Goal: Communication & Community: Answer question/provide support

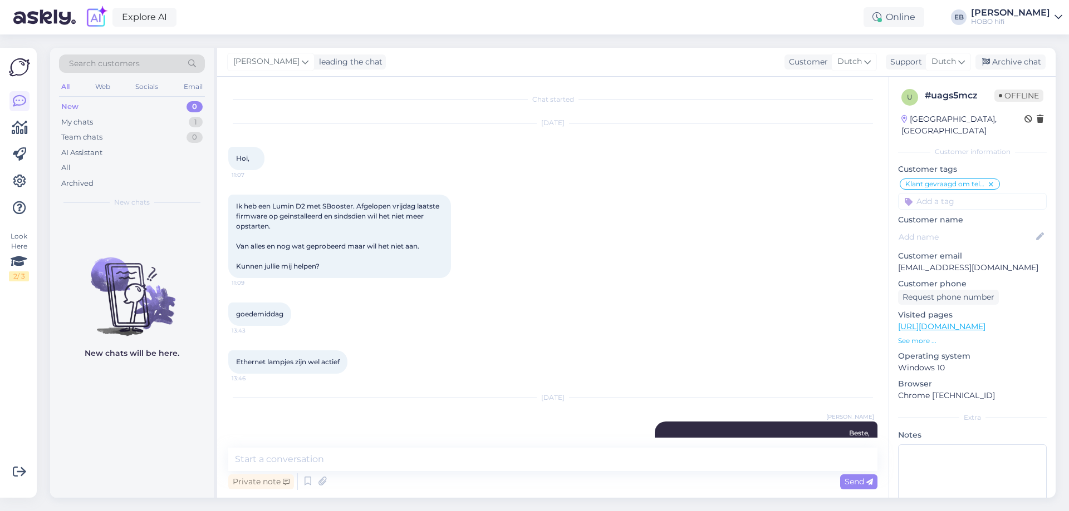
scroll to position [334, 0]
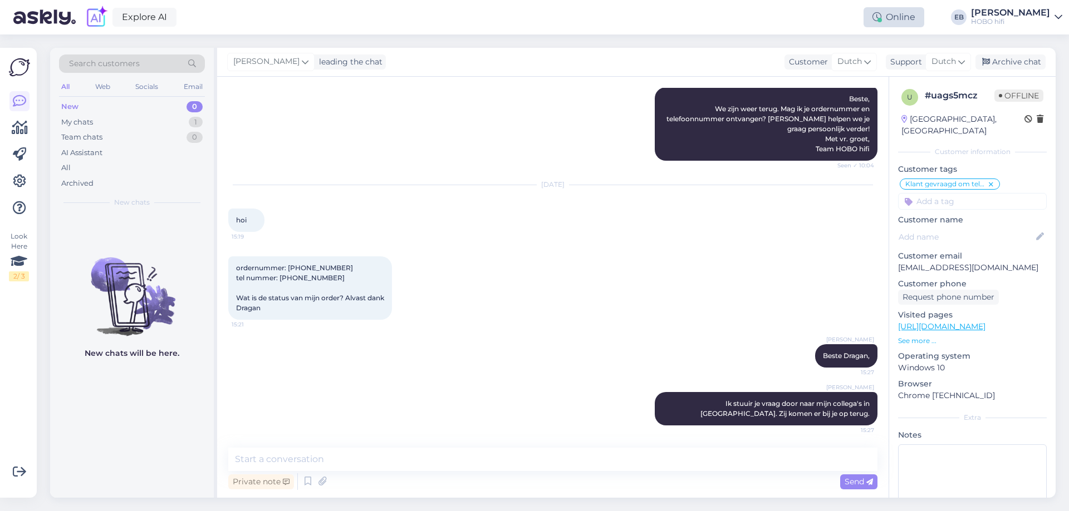
click at [908, 13] on div "Online" at bounding box center [893, 17] width 61 height 20
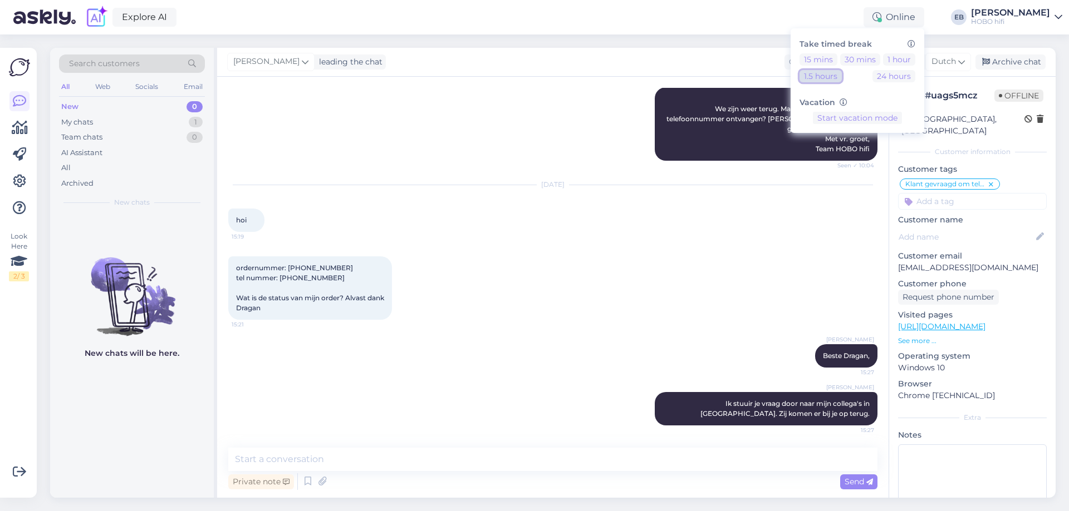
click at [842, 77] on button "1.5 hours" at bounding box center [820, 76] width 42 height 12
click at [549, 186] on div "[DATE]" at bounding box center [552, 185] width 649 height 10
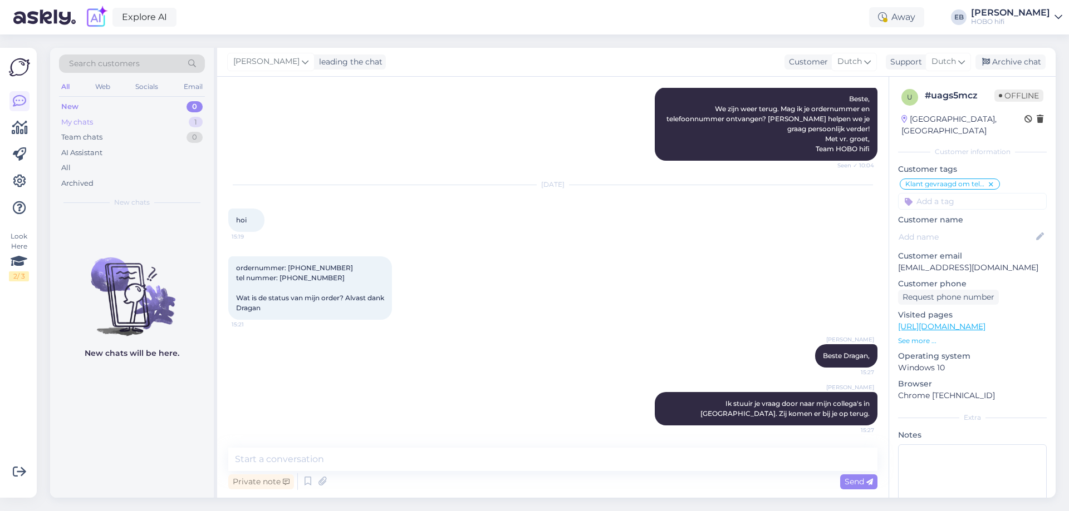
click at [104, 115] on div "My chats 1" at bounding box center [132, 123] width 146 height 16
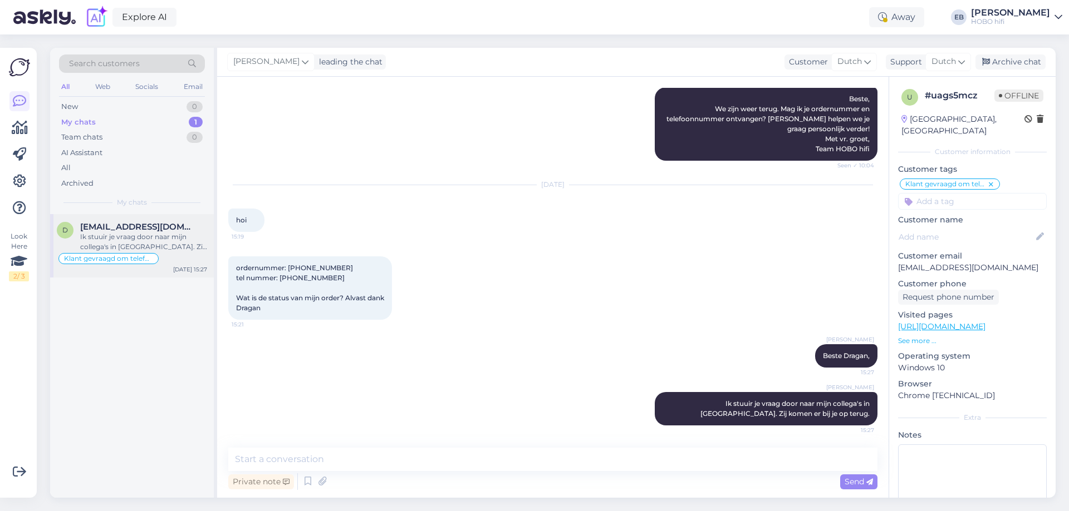
click at [159, 243] on div "Ik stuuir je vraag door naar mijn collega's in [GEOGRAPHIC_DATA]. Zij komen er …" at bounding box center [143, 242] width 127 height 20
click at [1023, 66] on div "Archive chat" at bounding box center [1010, 62] width 70 height 15
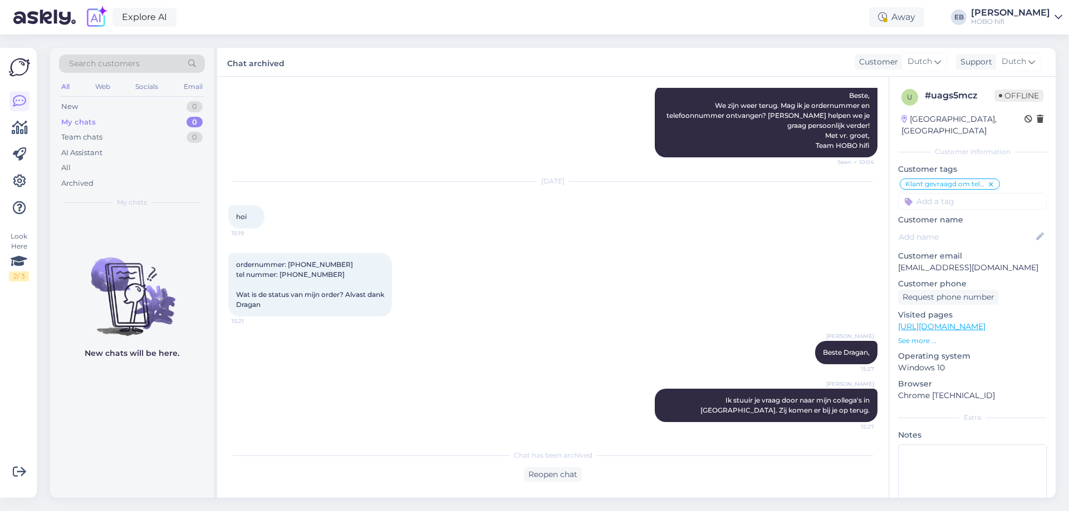
scroll to position [338, 0]
click at [91, 106] on div "New 1" at bounding box center [132, 107] width 146 height 16
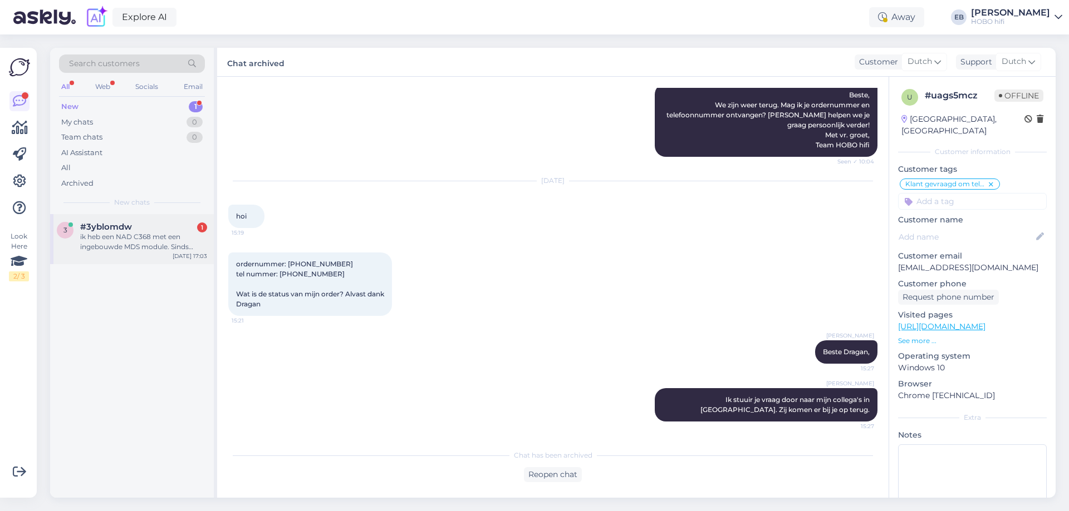
click at [140, 230] on div "#3yblomdw 1" at bounding box center [143, 227] width 127 height 10
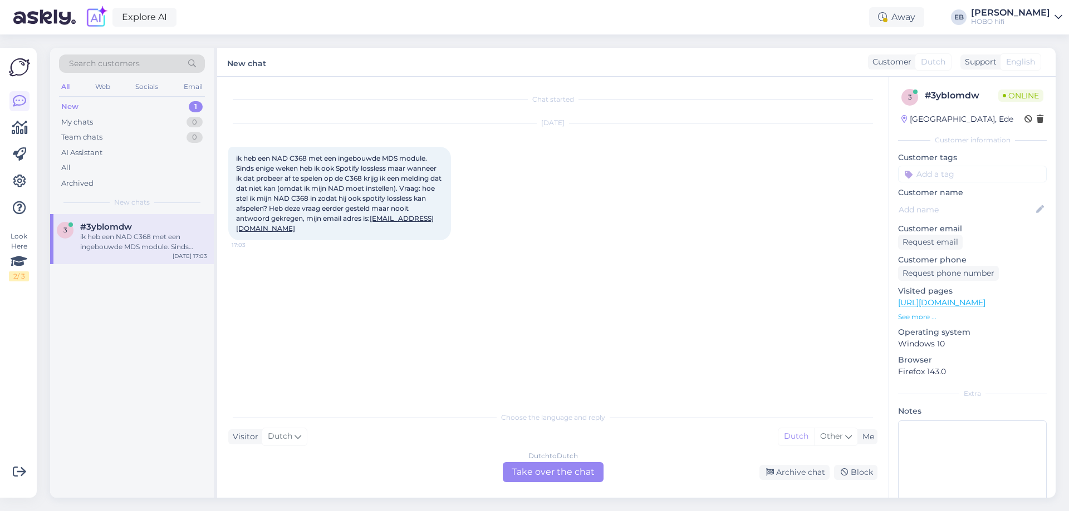
scroll to position [0, 0]
click at [545, 470] on div "Dutch to Dutch Take over the chat" at bounding box center [553, 473] width 101 height 20
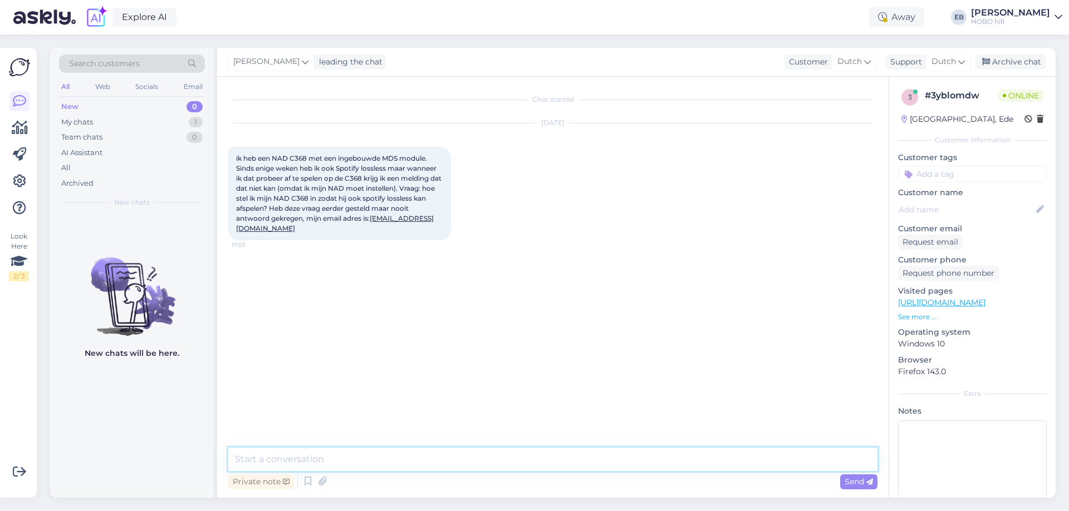
click at [474, 456] on textarea at bounding box center [552, 459] width 649 height 23
click at [924, 15] on div "Away" at bounding box center [896, 17] width 55 height 20
click at [881, 154] on button "End break" at bounding box center [857, 152] width 48 height 12
click at [281, 447] on div "Chat started [DATE] ik heb een NAD C368 met een ingebouwde MDS module. Sinds en…" at bounding box center [552, 287] width 671 height 421
click at [281, 454] on textarea at bounding box center [552, 459] width 649 height 23
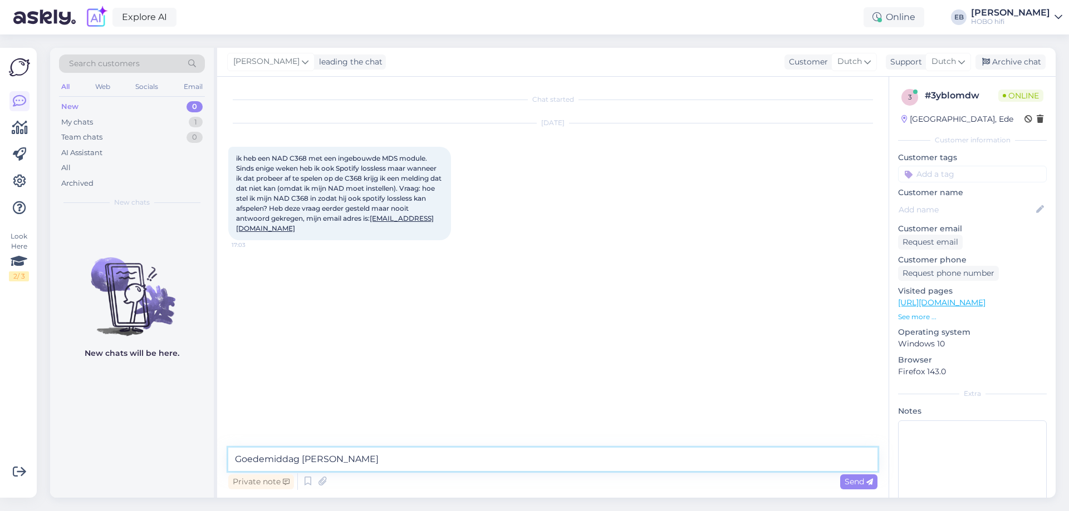
type textarea "Goedemiddag [PERSON_NAME],"
type textarea "Ik zoek het even vor je op"
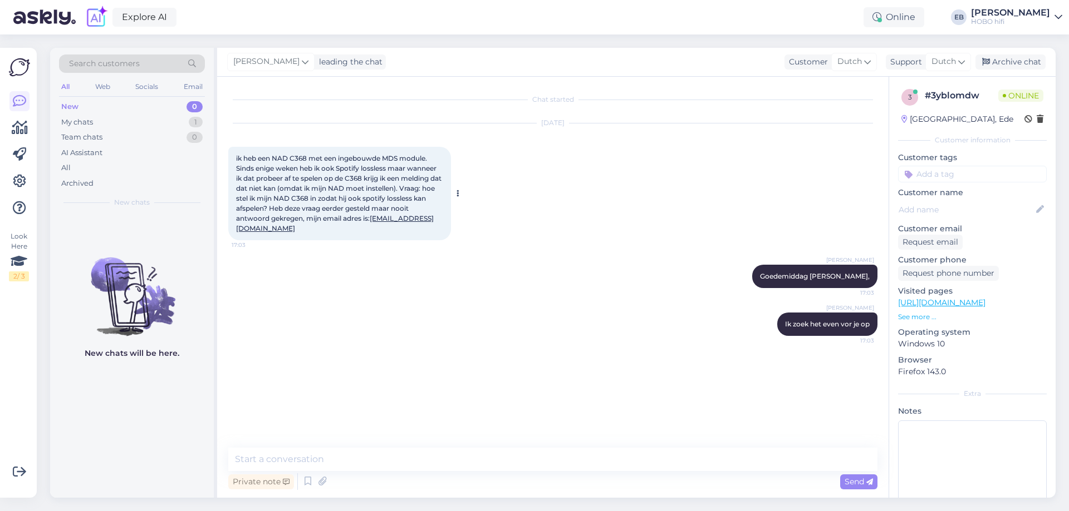
click at [303, 219] on span "ik heb een NAD C368 met een ingebouwde MDS module. Sinds enige weken heb ik ook…" at bounding box center [339, 193] width 207 height 78
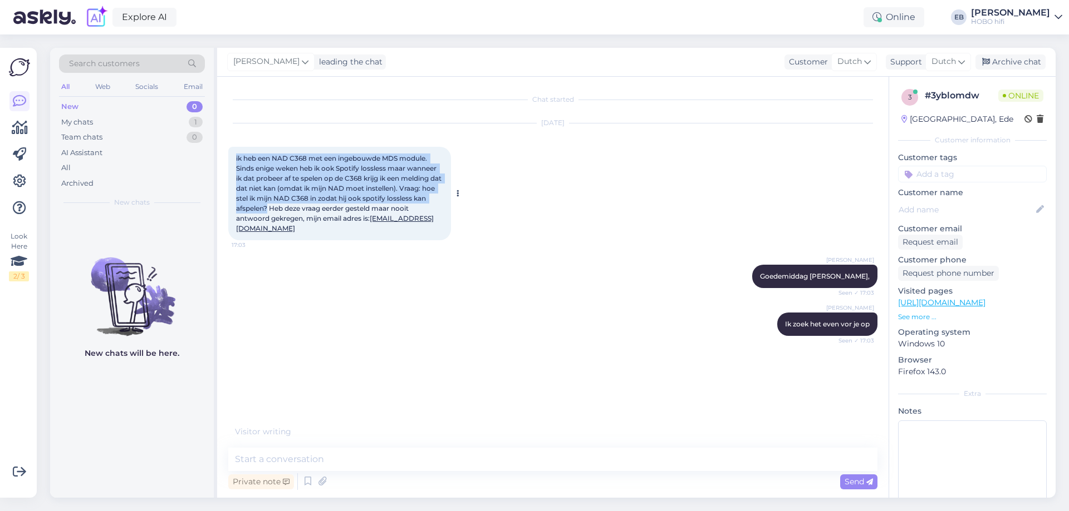
drag, startPoint x: 283, startPoint y: 210, endPoint x: 231, endPoint y: 151, distance: 78.9
click at [231, 151] on div "ik heb een NAD C368 met een ingebouwde MDS module. Sinds enige weken heb ik ook…" at bounding box center [339, 194] width 223 height 94
copy span "ik heb een NAD C368 met een ingebouwde MDS module. Sinds enige weken heb ik ook…"
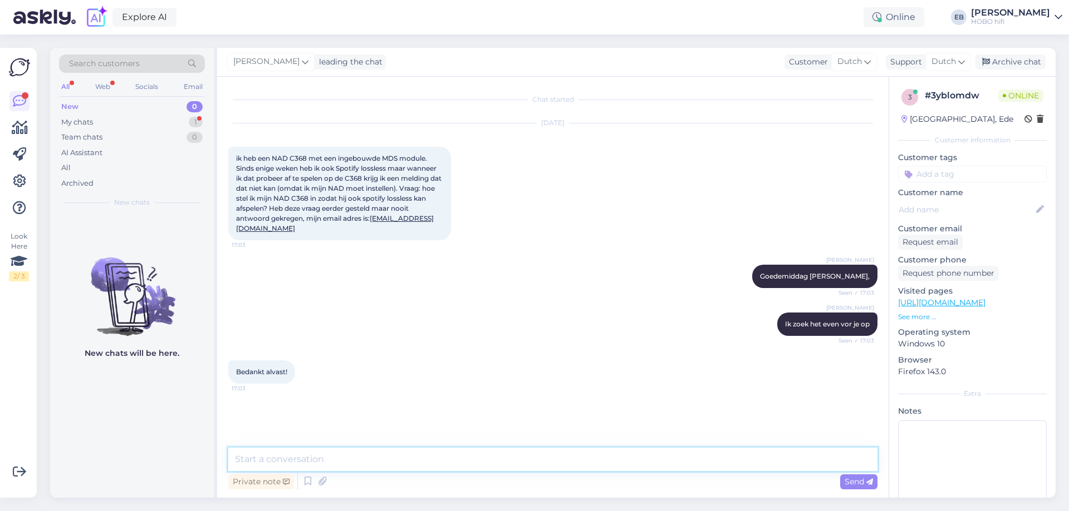
click at [319, 466] on textarea at bounding box center [552, 459] width 649 height 23
click at [327, 461] on textarea "Na de jongste updat zou Spotify Lossless (via Spotify Connect) mogelijk moeten …" at bounding box center [552, 459] width 649 height 23
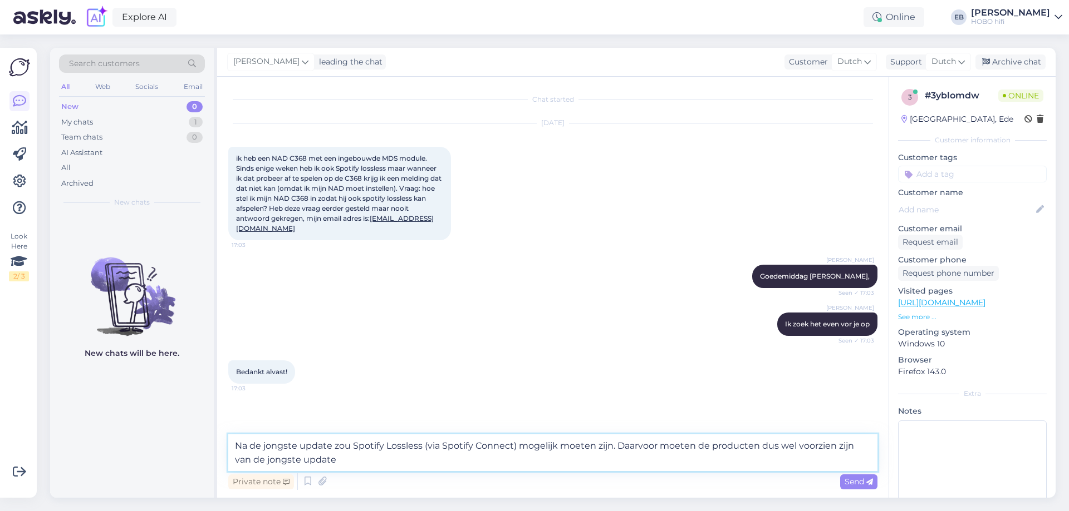
type textarea "Na de jongste update zou Spotify Lossless (via Spotify Connect) mogelijk moeten…"
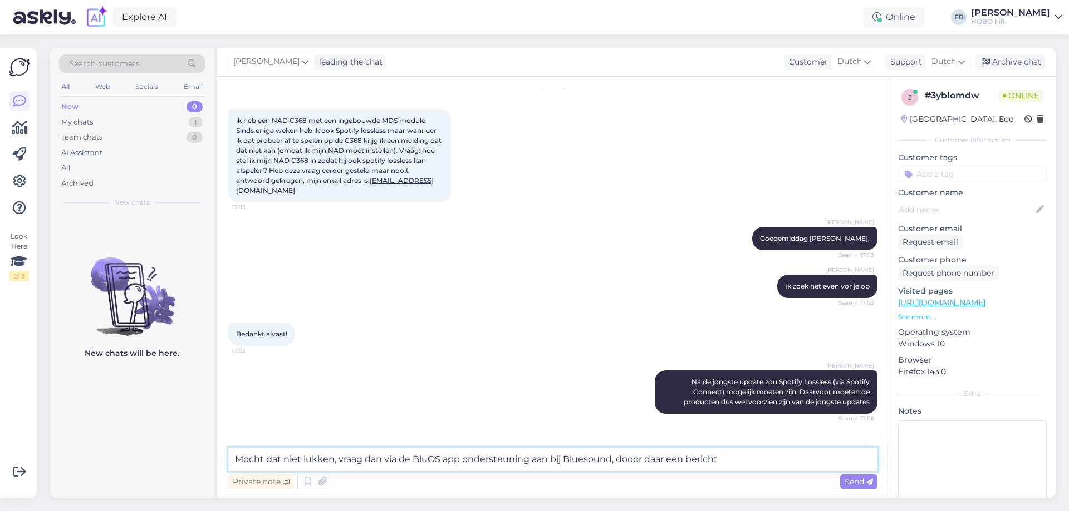
scroll to position [74, 0]
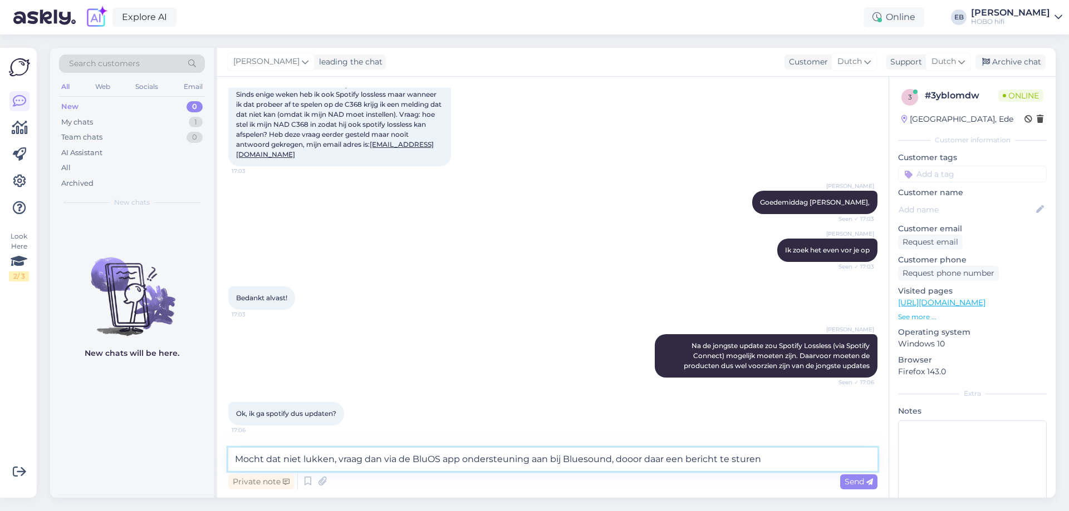
click at [632, 463] on textarea "Mocht dat niet lukken, vraag dan via de BluOS app ondersteuning aan bij Bluesou…" at bounding box center [552, 459] width 649 height 23
click at [760, 463] on textarea "Mocht dat niet lukken, vraag dan via de BluOS app ondersteuning aan bij Bluesou…" at bounding box center [552, 459] width 649 height 23
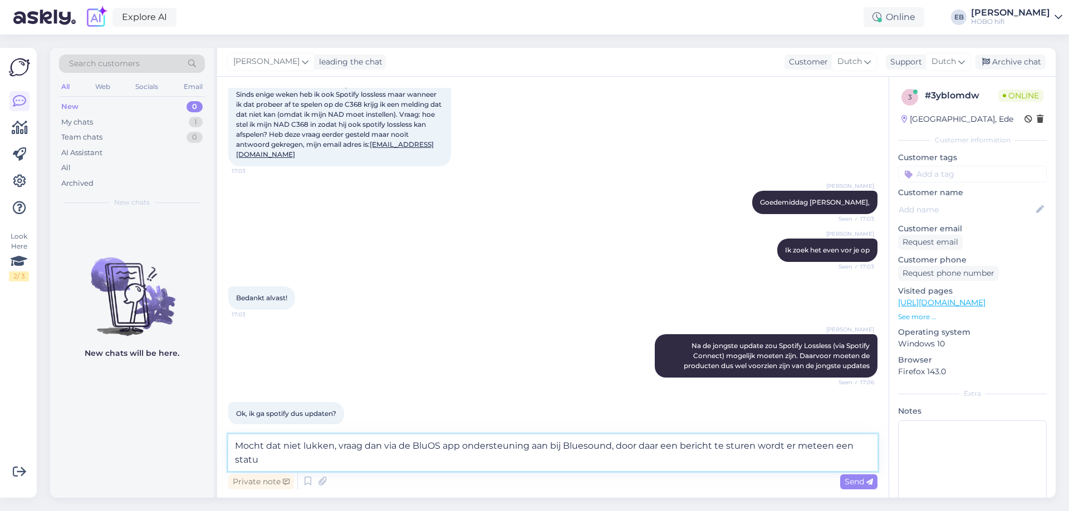
scroll to position [86, 0]
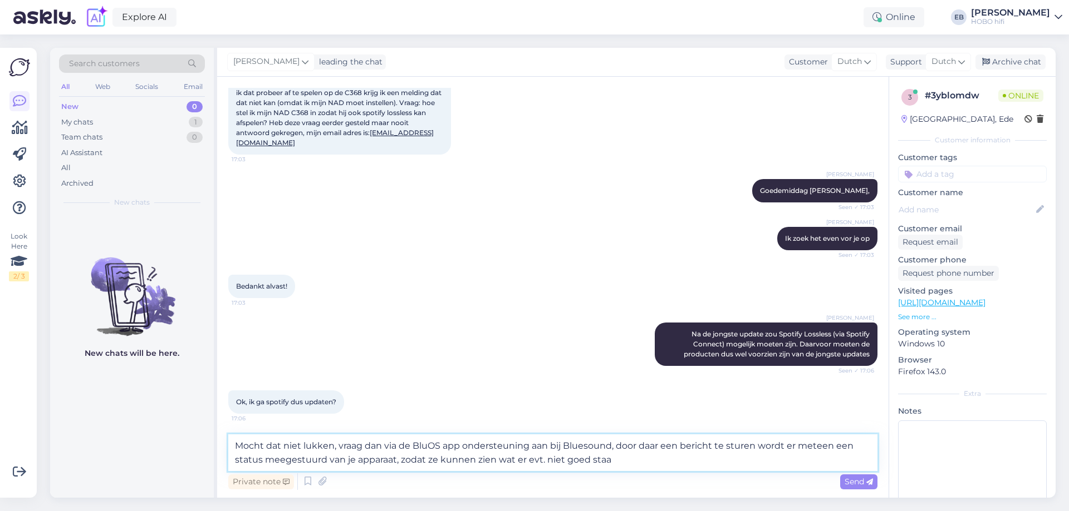
type textarea "Mocht dat niet lukken, vraag dan via de BluOS app ondersteuning aan bij Bluesou…"
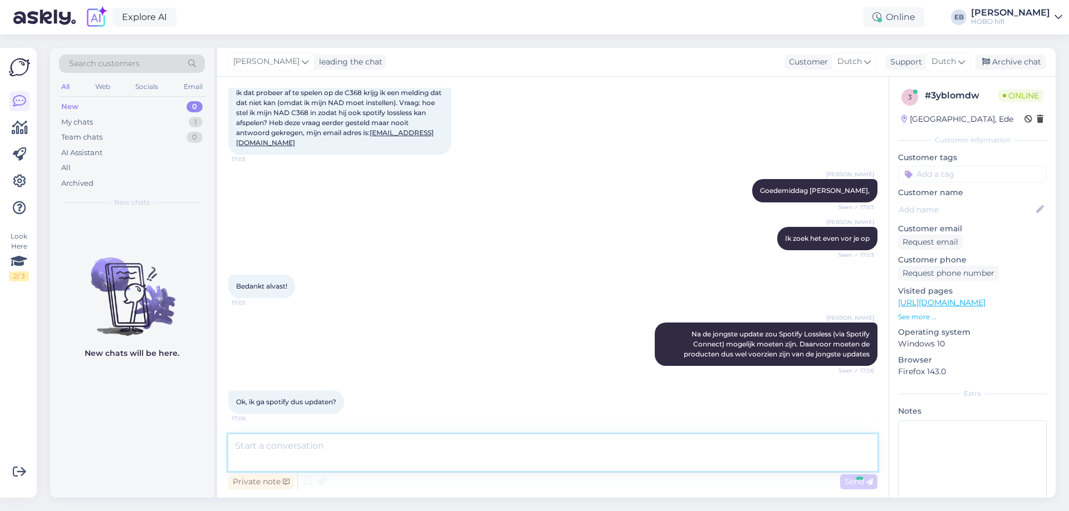
scroll to position [152, 0]
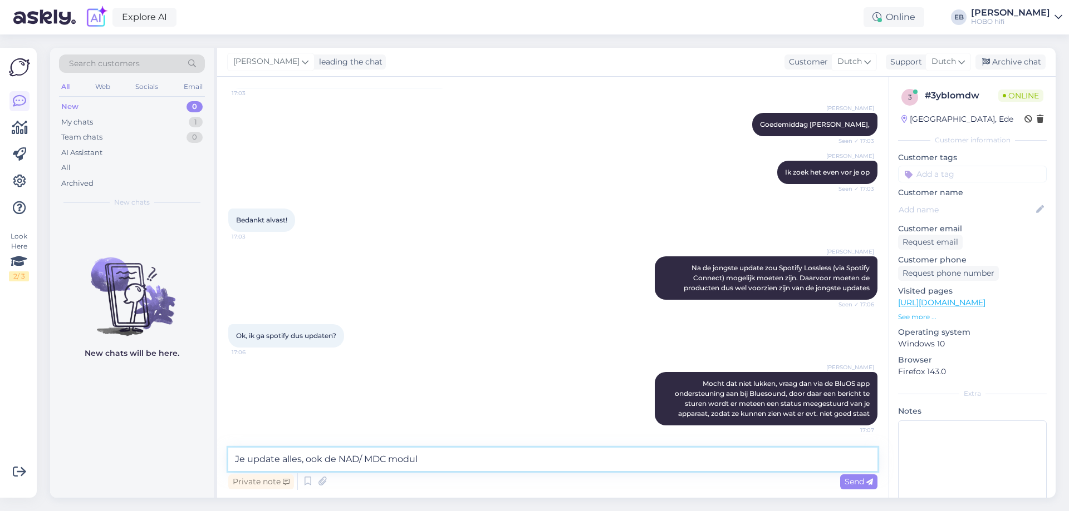
type textarea "Je update alles, ook de NAD/ MDC module"
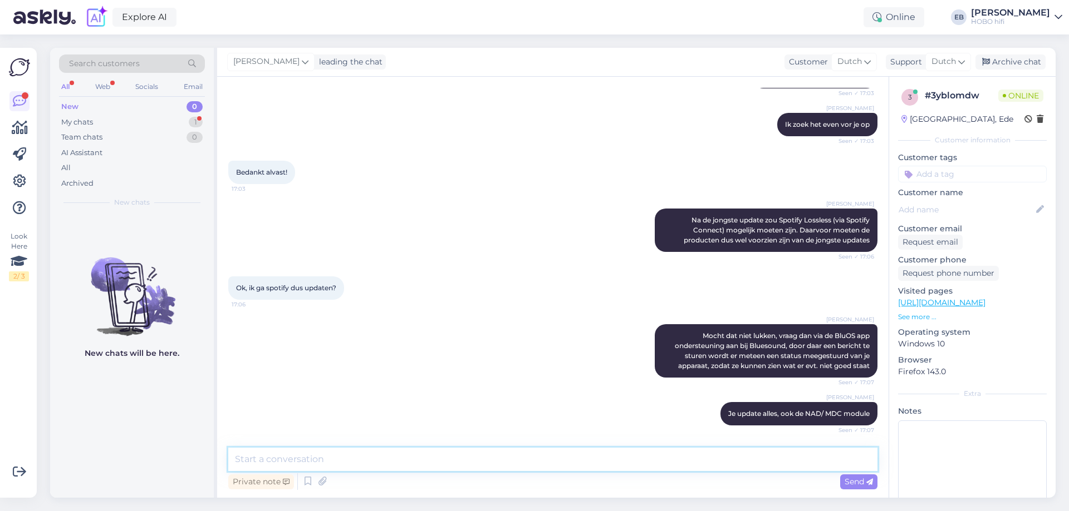
scroll to position [248, 0]
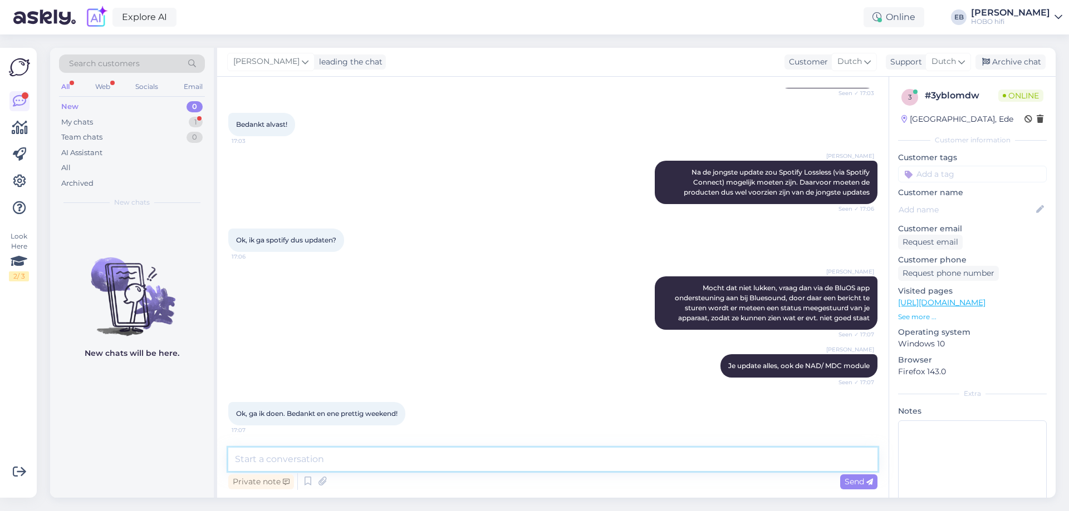
click at [397, 452] on textarea at bounding box center [552, 459] width 649 height 23
type textarea "Succes gewenst, graag gedaan en insgelijks!"
click at [851, 483] on span "Send" at bounding box center [858, 482] width 28 height 10
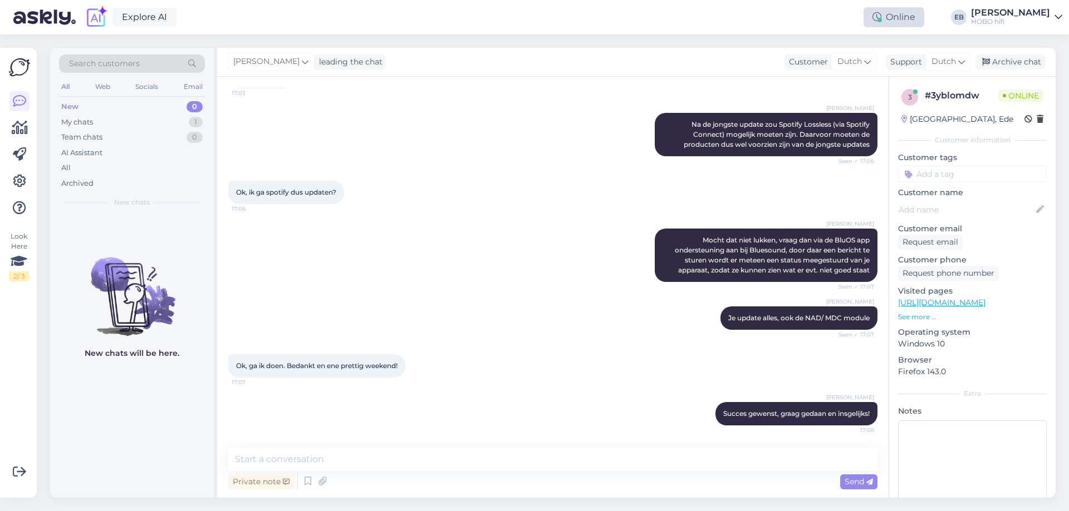
click at [924, 26] on div "Online" at bounding box center [893, 17] width 61 height 20
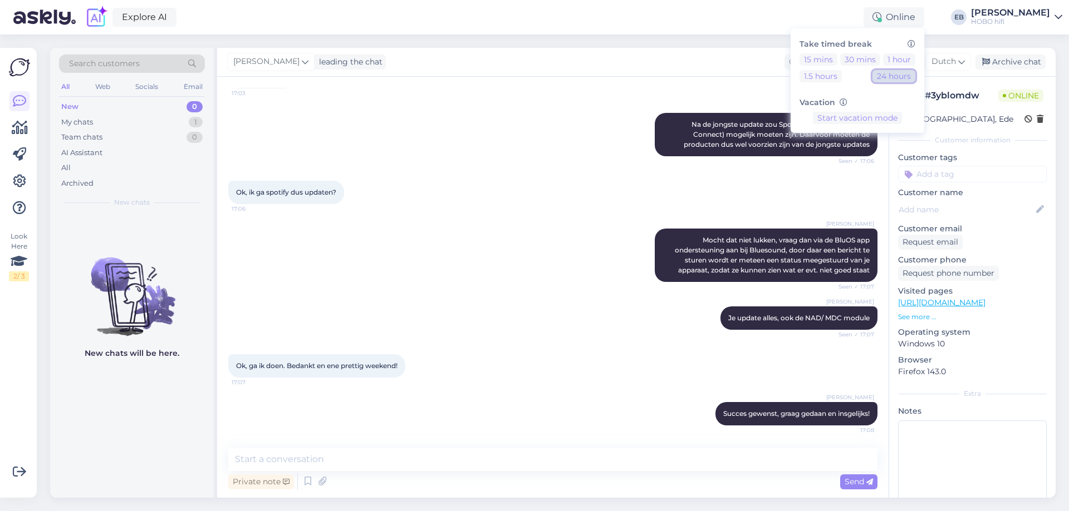
click at [915, 74] on button "24 hours" at bounding box center [893, 76] width 43 height 12
click at [657, 89] on div "Bedankt alvast! 17:03" at bounding box center [552, 77] width 649 height 48
